Goal: Book appointment/travel/reservation

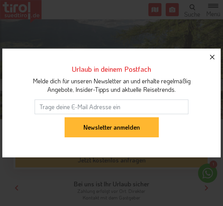
click at [211, 58] on icon "button" at bounding box center [212, 56] width 9 height 9
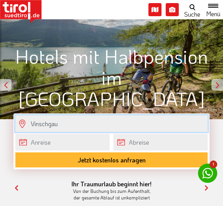
click at [108, 124] on input "Vinschgau" at bounding box center [111, 123] width 193 height 17
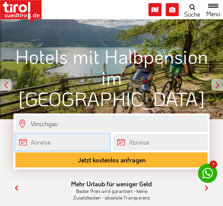
click at [79, 147] on body "Die Region [GEOGRAPHIC_DATA] [GEOGRAPHIC_DATA] - [GEOGRAPHIC_DATA] - [GEOGRAPHI…" at bounding box center [111, 103] width 223 height 206
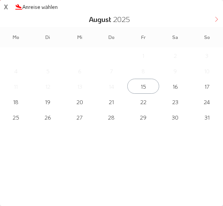
click at [212, 22] on span at bounding box center [216, 18] width 13 height 13
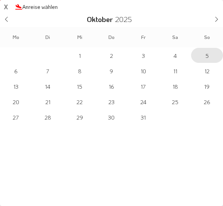
click at [208, 51] on span "5" at bounding box center [207, 55] width 32 height 15
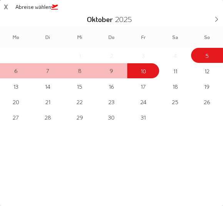
click at [147, 70] on span "10" at bounding box center [144, 70] width 32 height 15
type input "[DATE]"
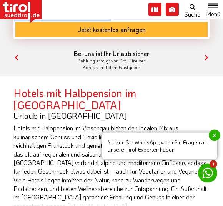
scroll to position [130, 0]
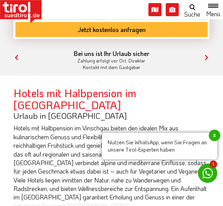
click at [214, 134] on span "x" at bounding box center [215, 135] width 12 height 12
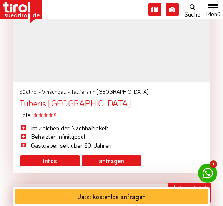
scroll to position [711, 0]
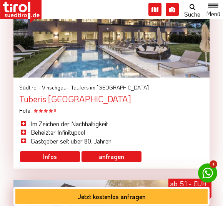
click at [167, 55] on div at bounding box center [111, 17] width 196 height 122
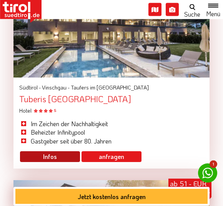
click at [65, 151] on link "mehr Infos >" at bounding box center [50, 156] width 60 height 11
